Goal: Information Seeking & Learning: Check status

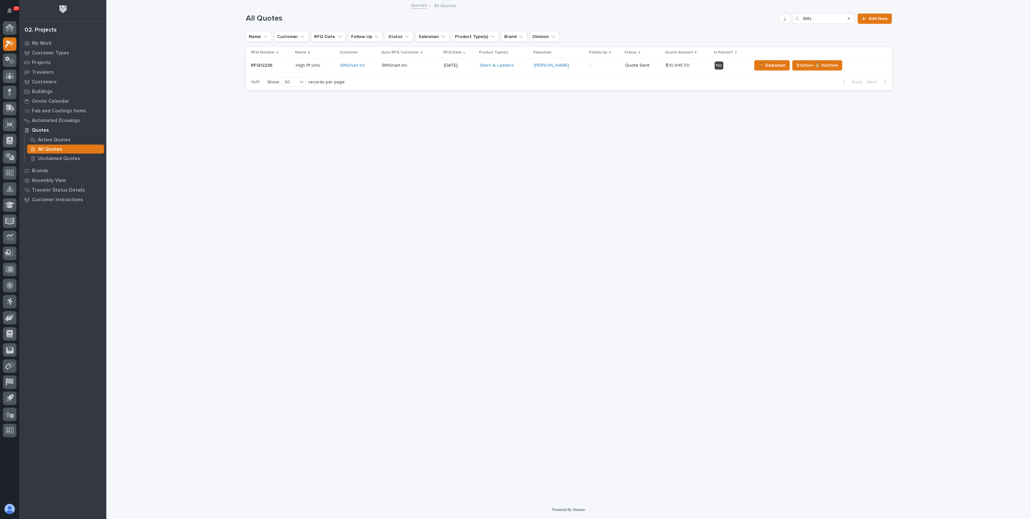
click at [52, 147] on p "All Quotes" at bounding box center [50, 150] width 24 height 6
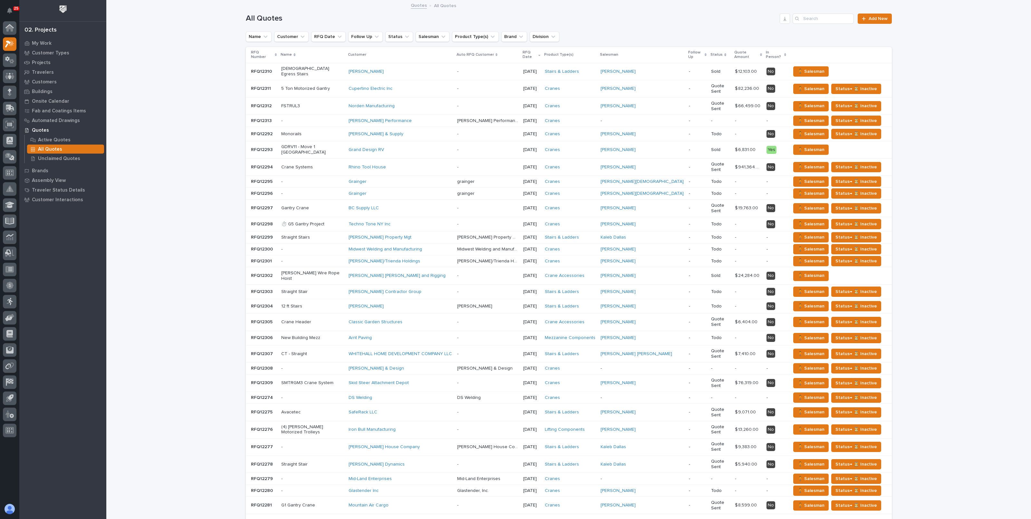
click at [194, 63] on div "Loading... Saving… Loading... Saving… All Quotes Add New Name Customer RFQ Date…" at bounding box center [568, 285] width 925 height 569
click at [786, 18] on button "button" at bounding box center [785, 19] width 10 height 10
click at [337, 33] on button "RFQ Date" at bounding box center [328, 37] width 34 height 10
click at [323, 112] on p "this year" at bounding box center [350, 114] width 68 height 5
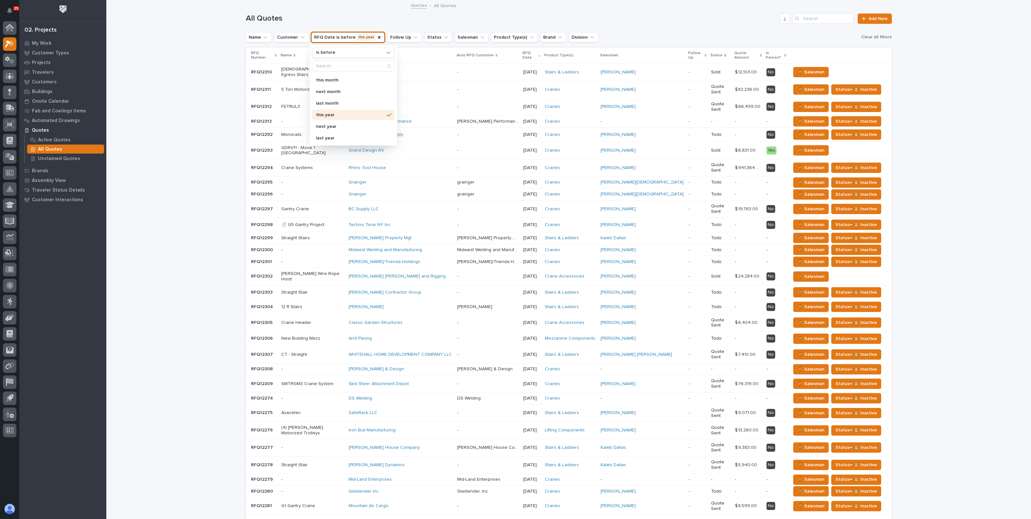
click at [158, 83] on div "Loading... Saving… Loading... Saving… All Quotes Add New Name Customer RFQ Date…" at bounding box center [568, 286] width 925 height 570
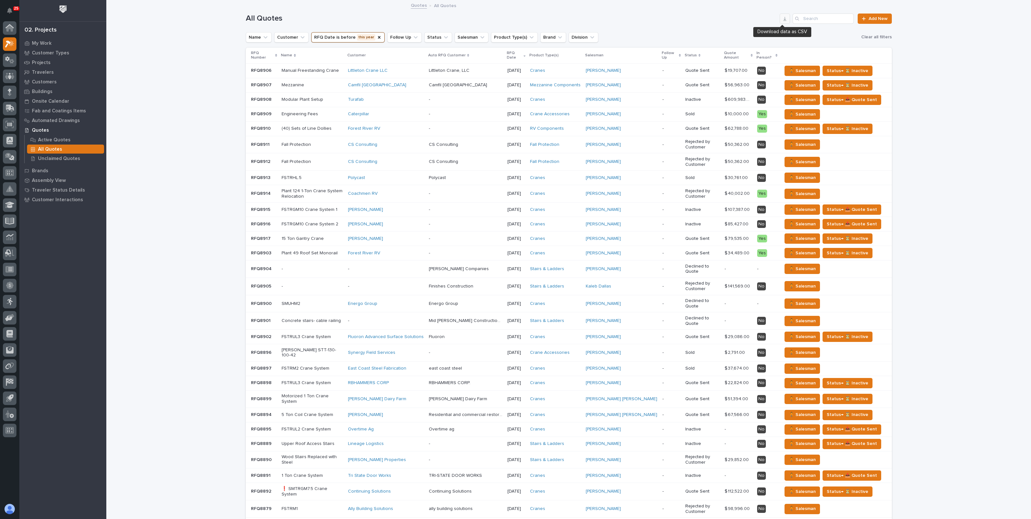
click at [782, 20] on icon "button" at bounding box center [784, 18] width 5 height 5
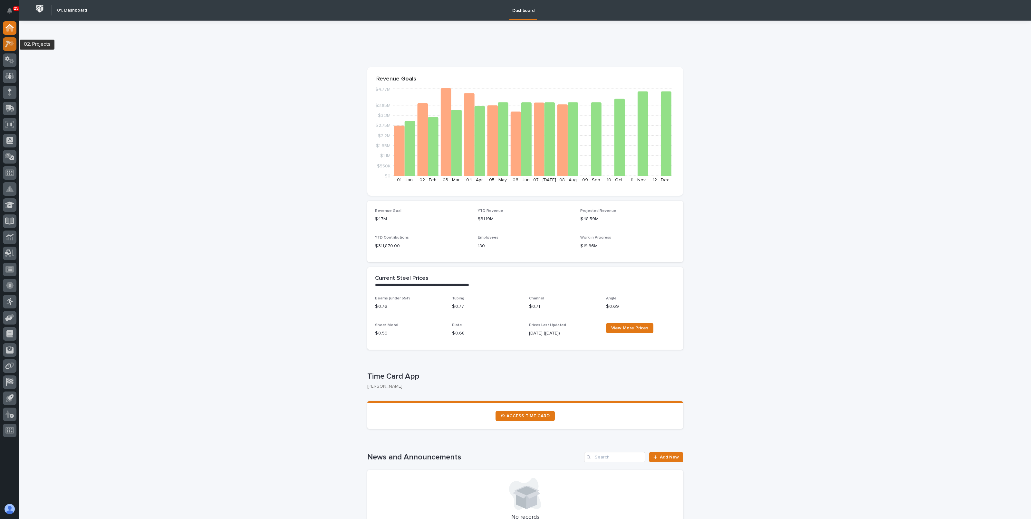
click at [7, 45] on icon at bounding box center [9, 43] width 9 height 7
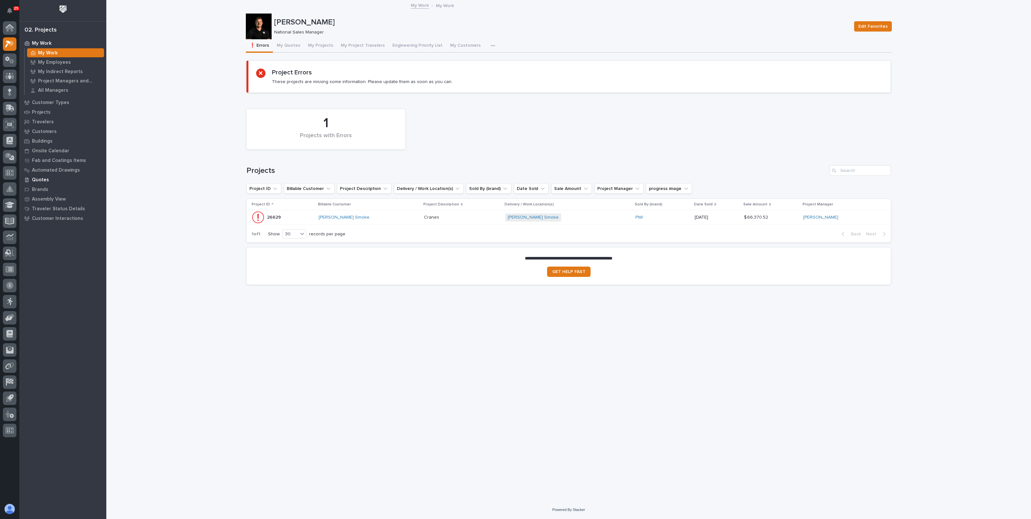
click at [45, 178] on p "Quotes" at bounding box center [40, 180] width 17 height 6
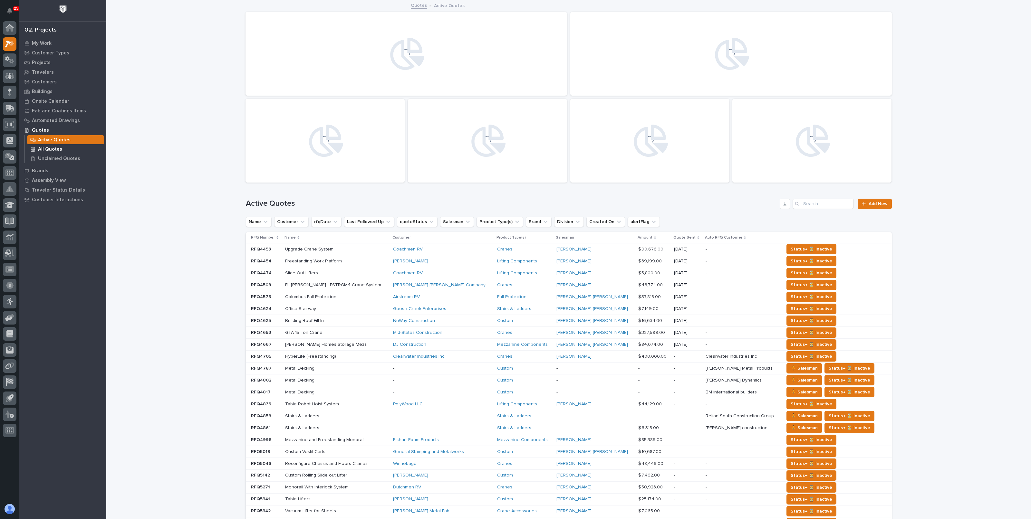
click at [49, 147] on p "All Quotes" at bounding box center [50, 150] width 24 height 6
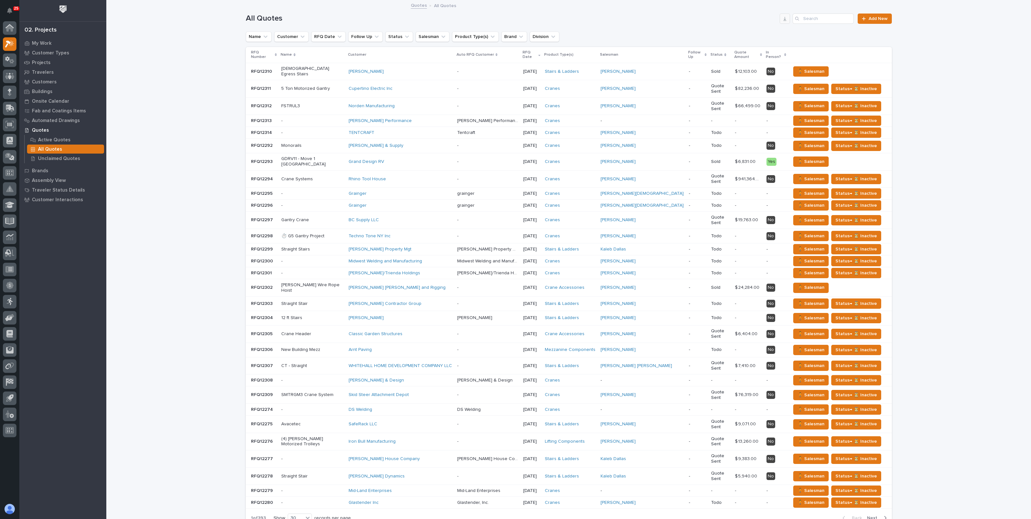
click at [782, 18] on icon "button" at bounding box center [784, 18] width 5 height 5
click at [419, 34] on button "Salesman" at bounding box center [433, 37] width 34 height 10
click at [433, 63] on input "Search" at bounding box center [456, 65] width 87 height 10
type input "der"
click at [431, 102] on p "[PERSON_NAME]" at bounding box center [450, 101] width 68 height 5
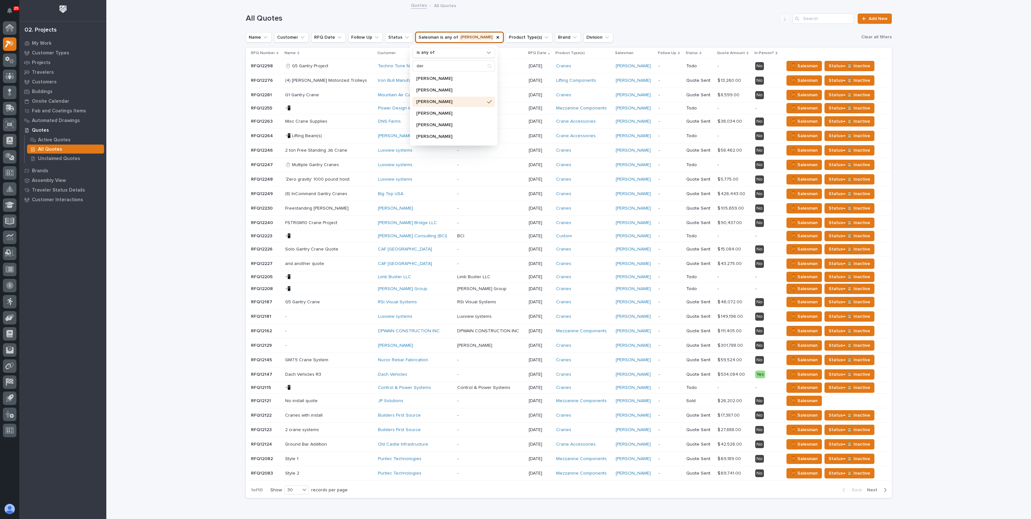
click at [944, 73] on div "Loading... Saving… Loading... Saving… All Quotes Add New Name Customer RFQ Date…" at bounding box center [568, 268] width 925 height 535
click at [776, 53] on icon at bounding box center [777, 53] width 2 height 3
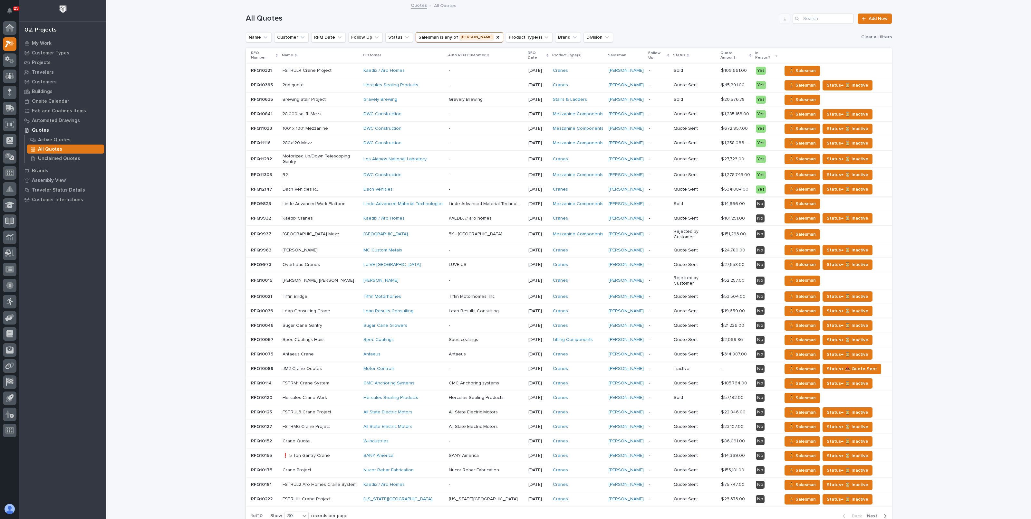
click at [769, 53] on p "In Person?" at bounding box center [764, 56] width 19 height 12
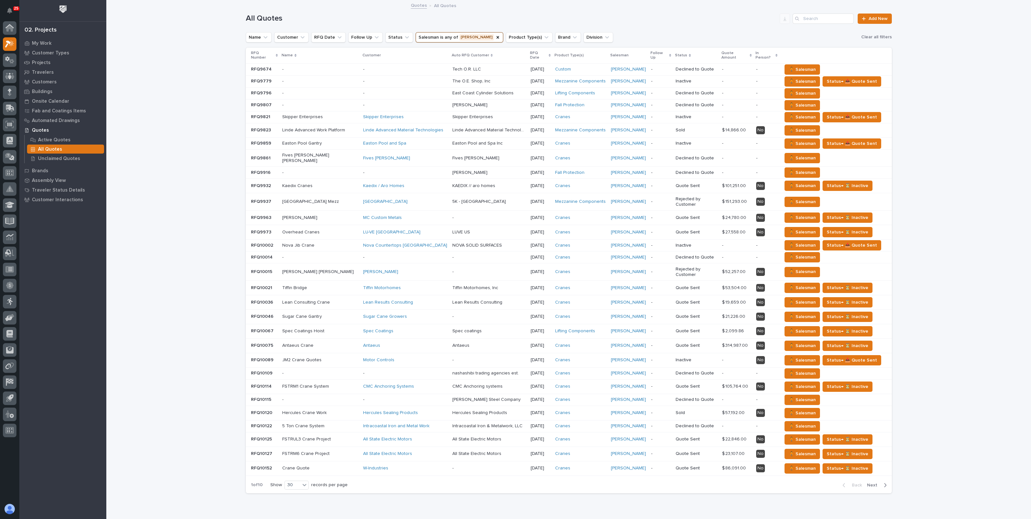
click at [773, 53] on div "In Person?" at bounding box center [767, 56] width 22 height 12
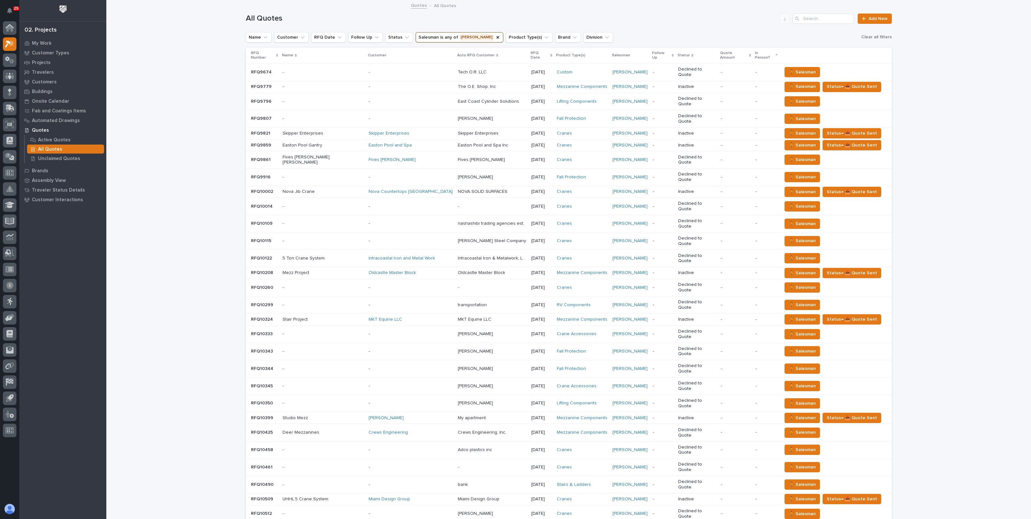
click at [759, 52] on p "In Person?" at bounding box center [764, 56] width 19 height 12
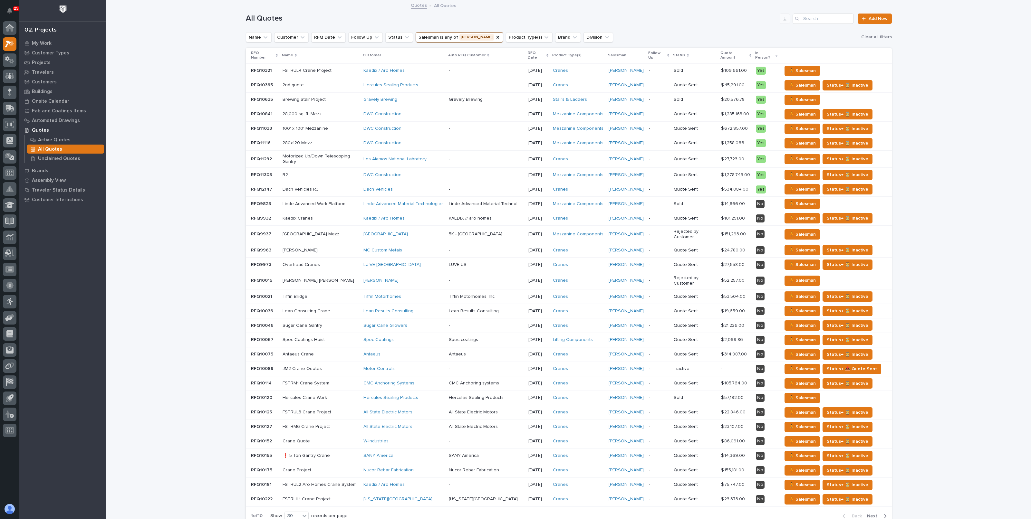
click at [959, 73] on div "Loading... Saving… Loading... Saving… All Quotes Add New Name Customer RFQ Date…" at bounding box center [568, 281] width 925 height 561
